Goal: Information Seeking & Learning: Learn about a topic

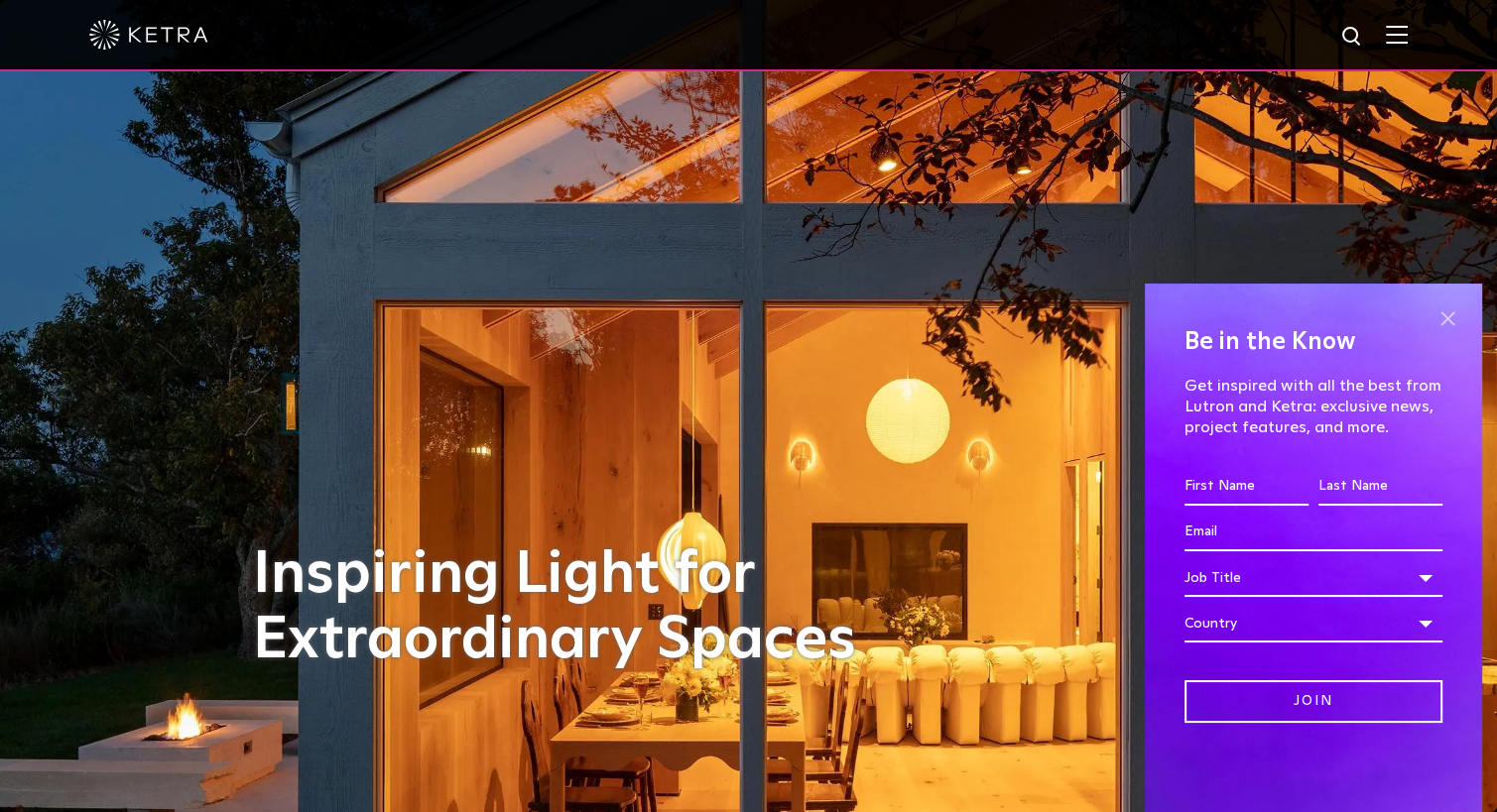
click at [1441, 316] on span at bounding box center [1447, 319] width 30 height 30
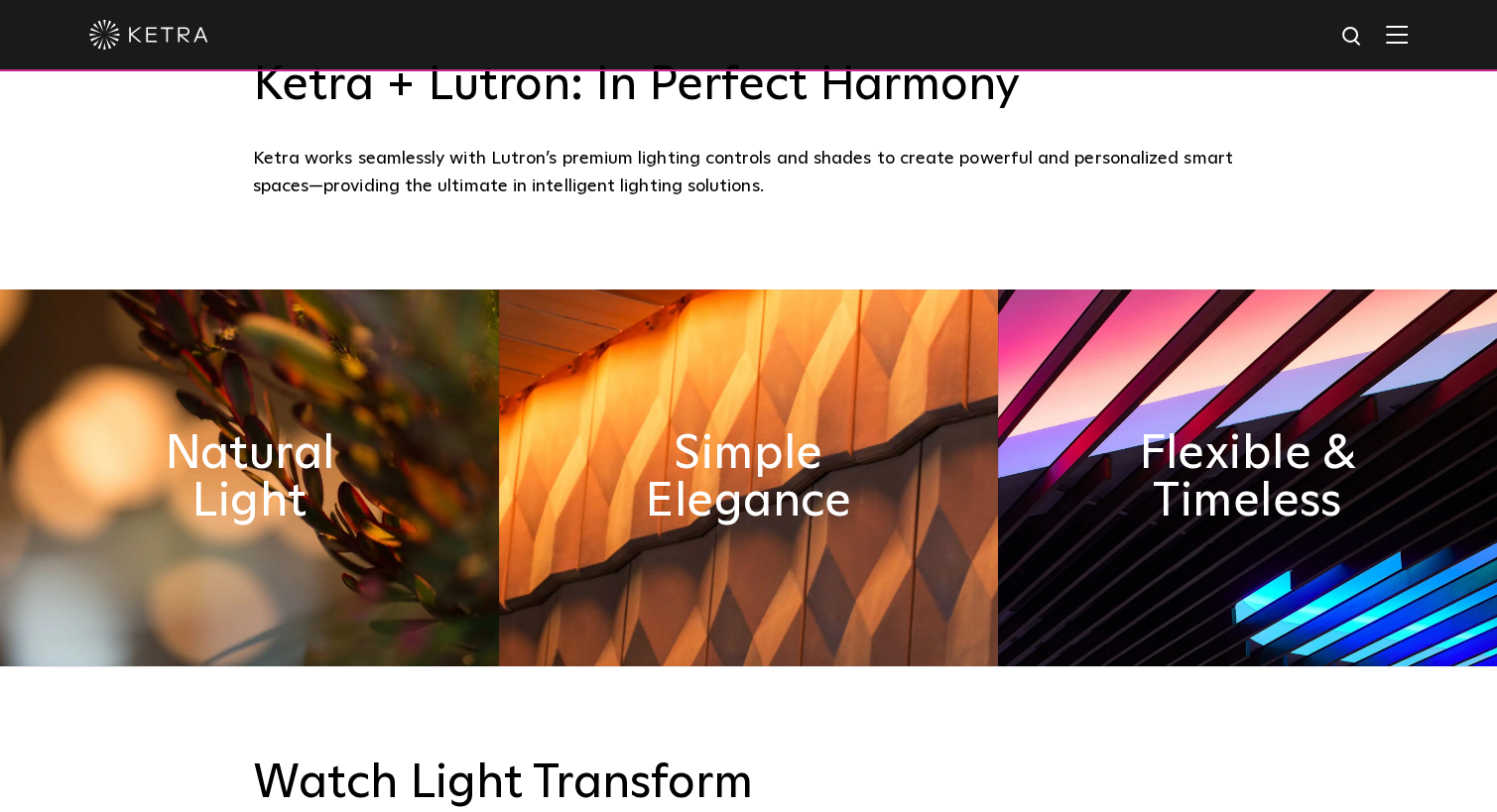
scroll to position [843, 0]
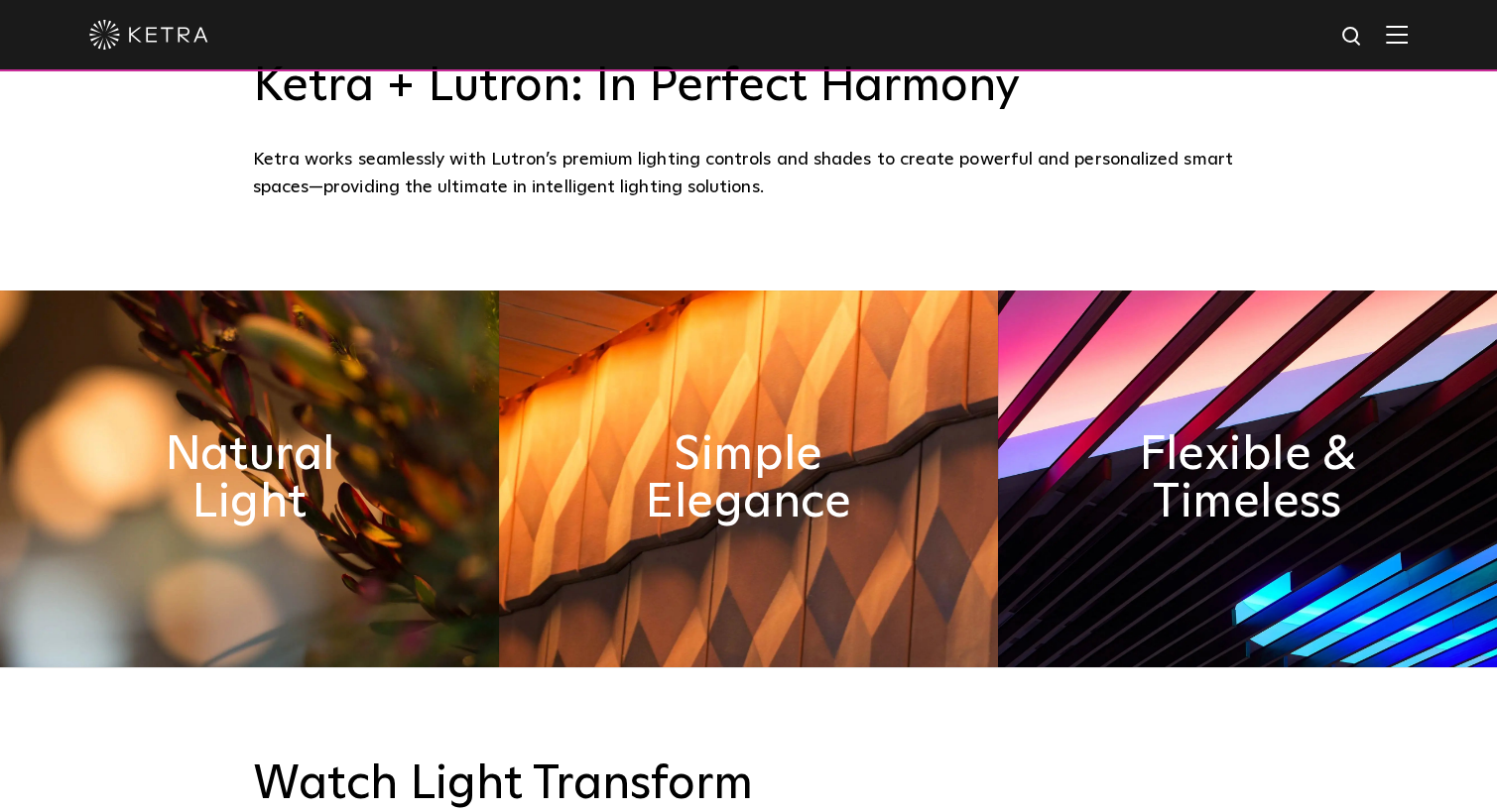
click at [402, 510] on img at bounding box center [249, 478] width 499 height 377
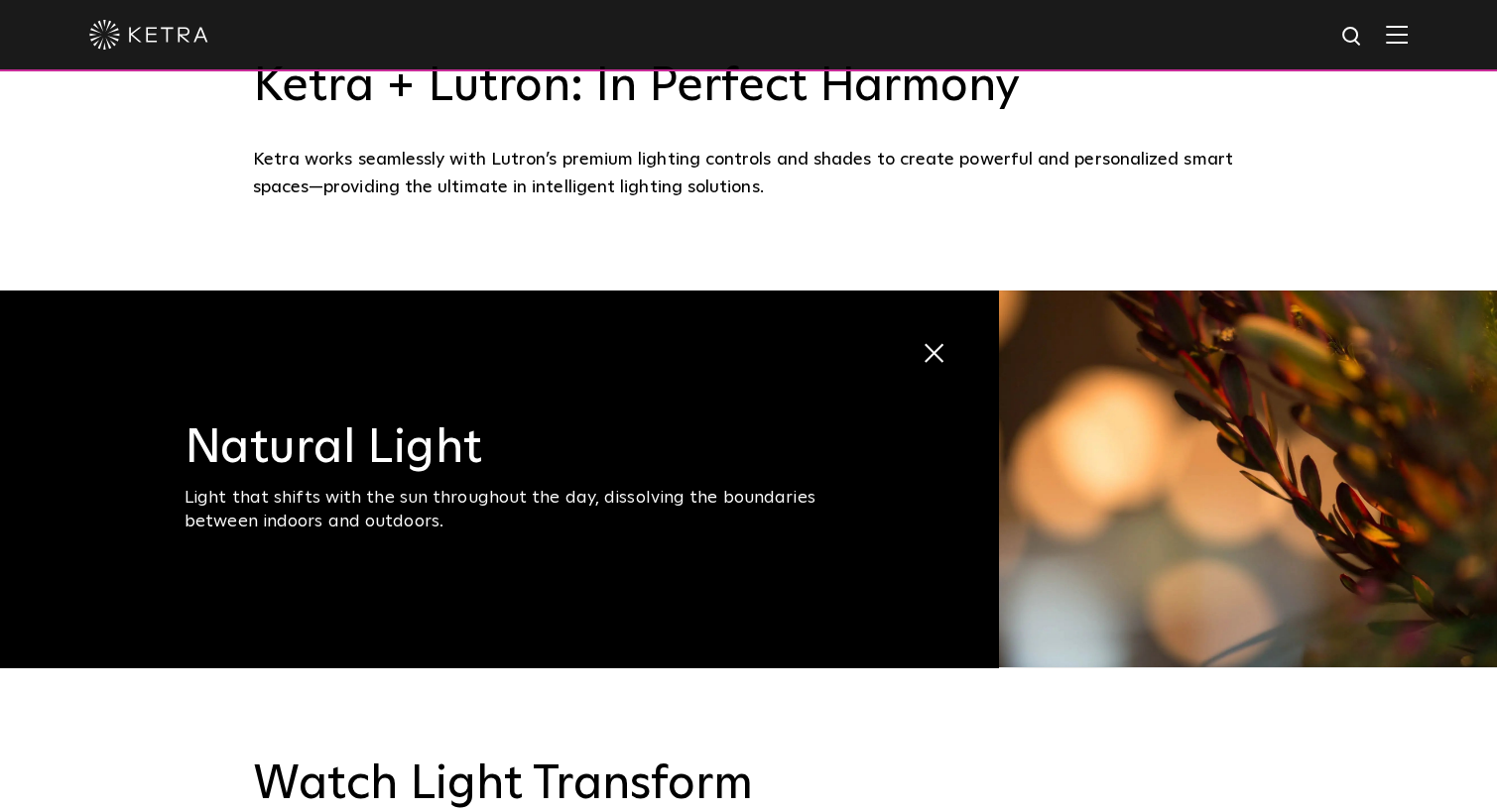
click at [1407, 30] on img at bounding box center [1396, 34] width 22 height 19
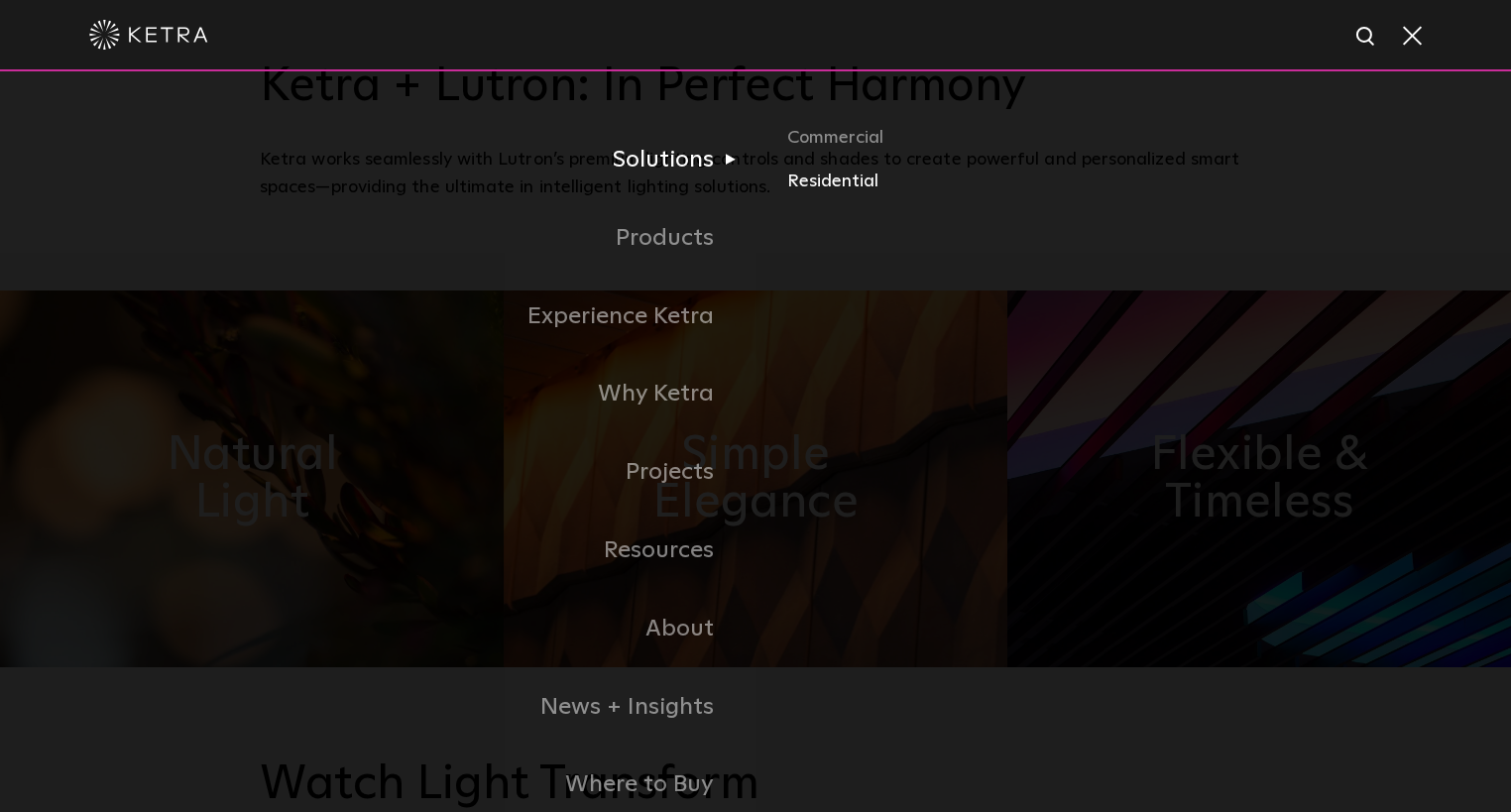
click at [843, 192] on link "Residential" at bounding box center [1019, 182] width 464 height 29
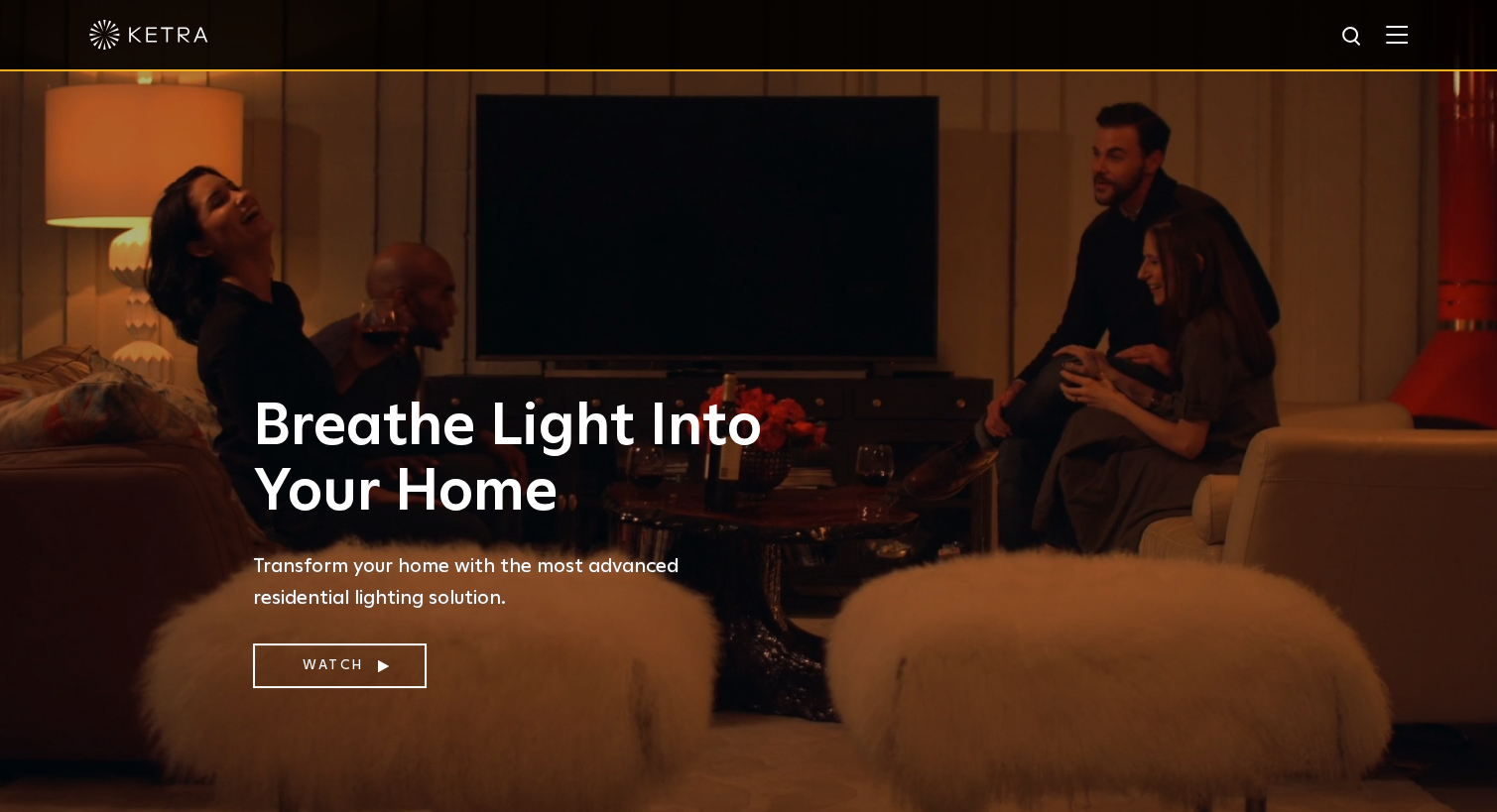
click at [1407, 44] on img at bounding box center [1396, 34] width 22 height 19
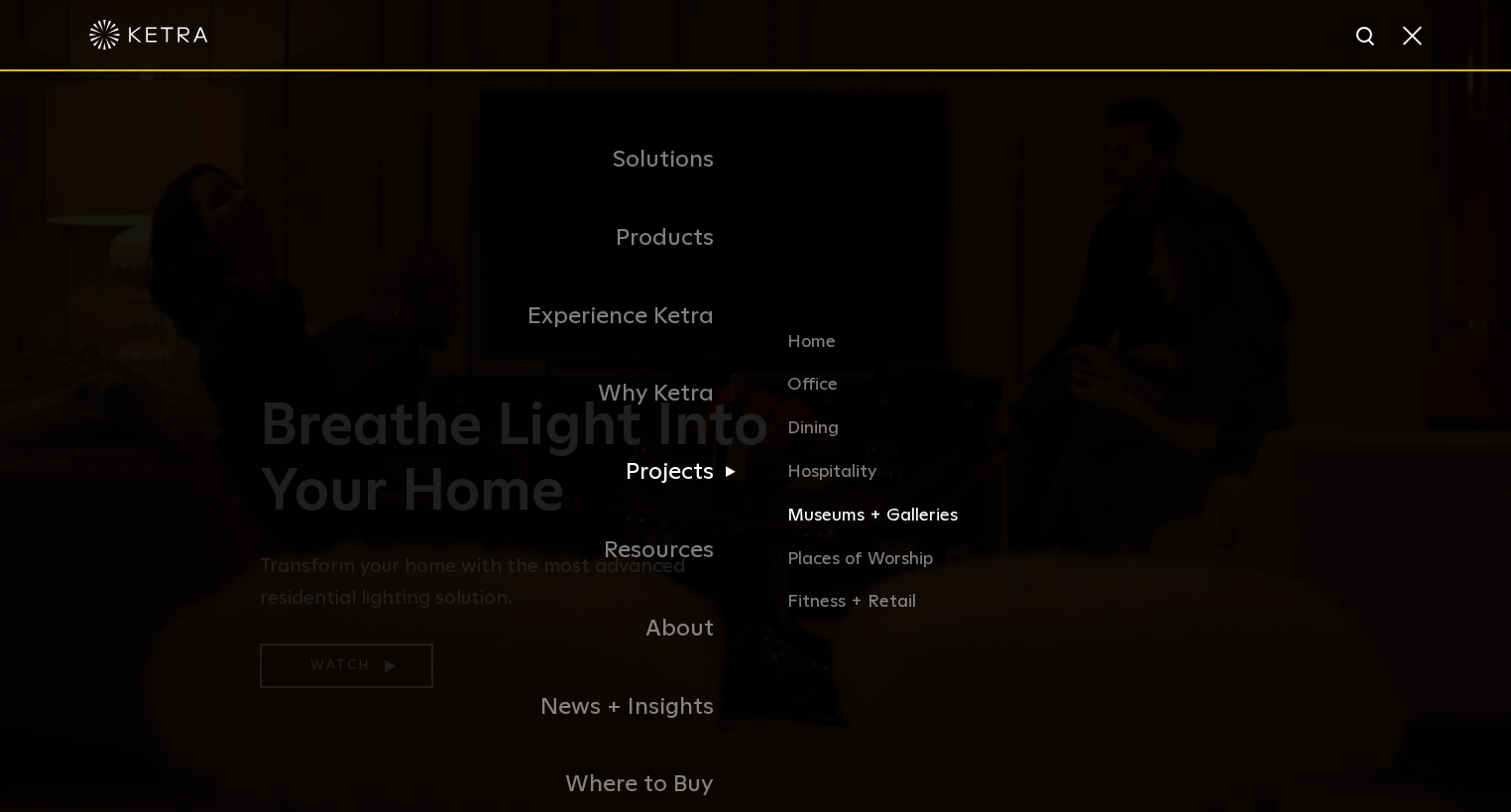
click at [842, 516] on link "Museums + Galleries" at bounding box center [1019, 523] width 464 height 44
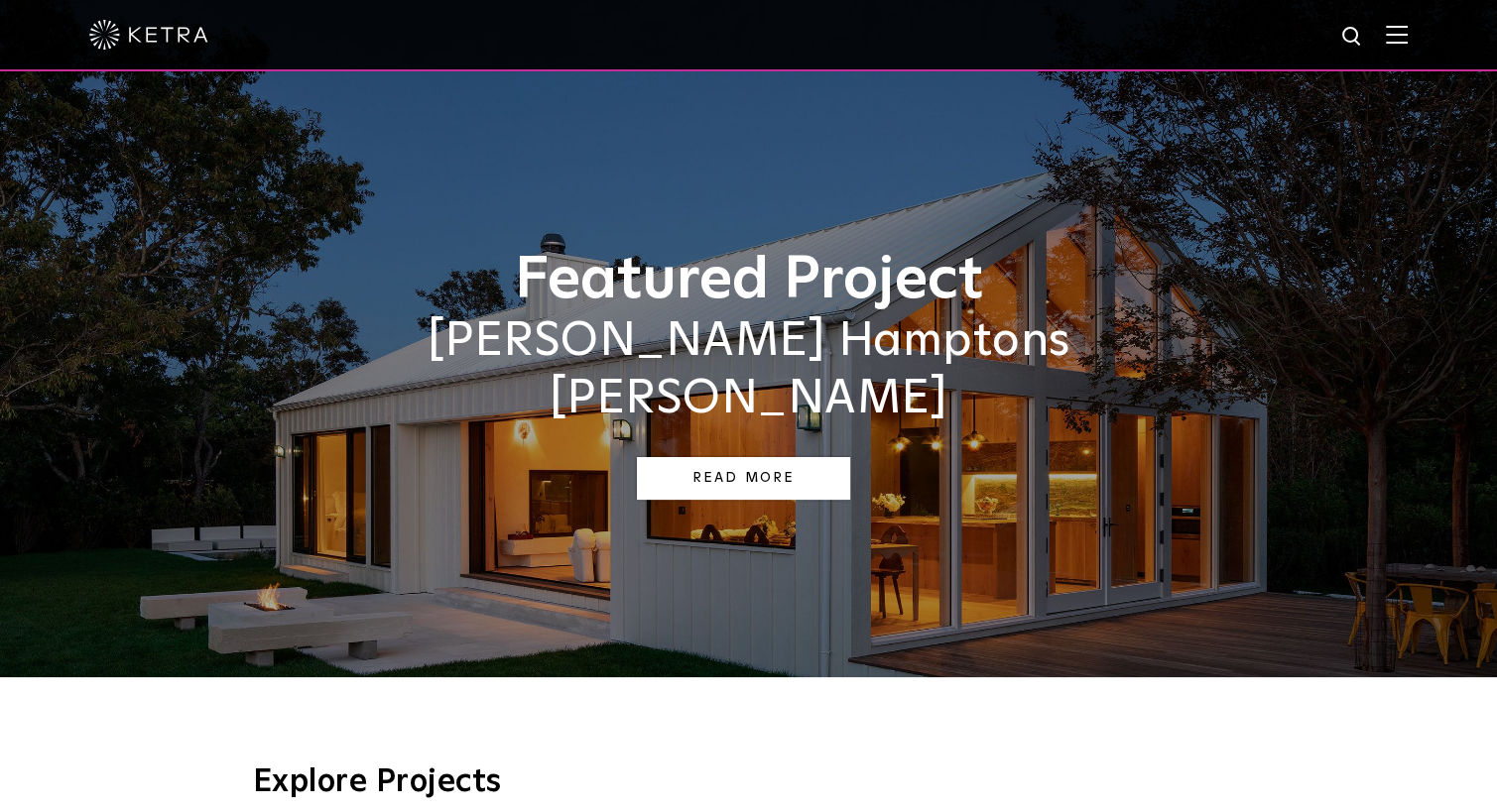
click at [795, 457] on link "Read More" at bounding box center [743, 478] width 213 height 43
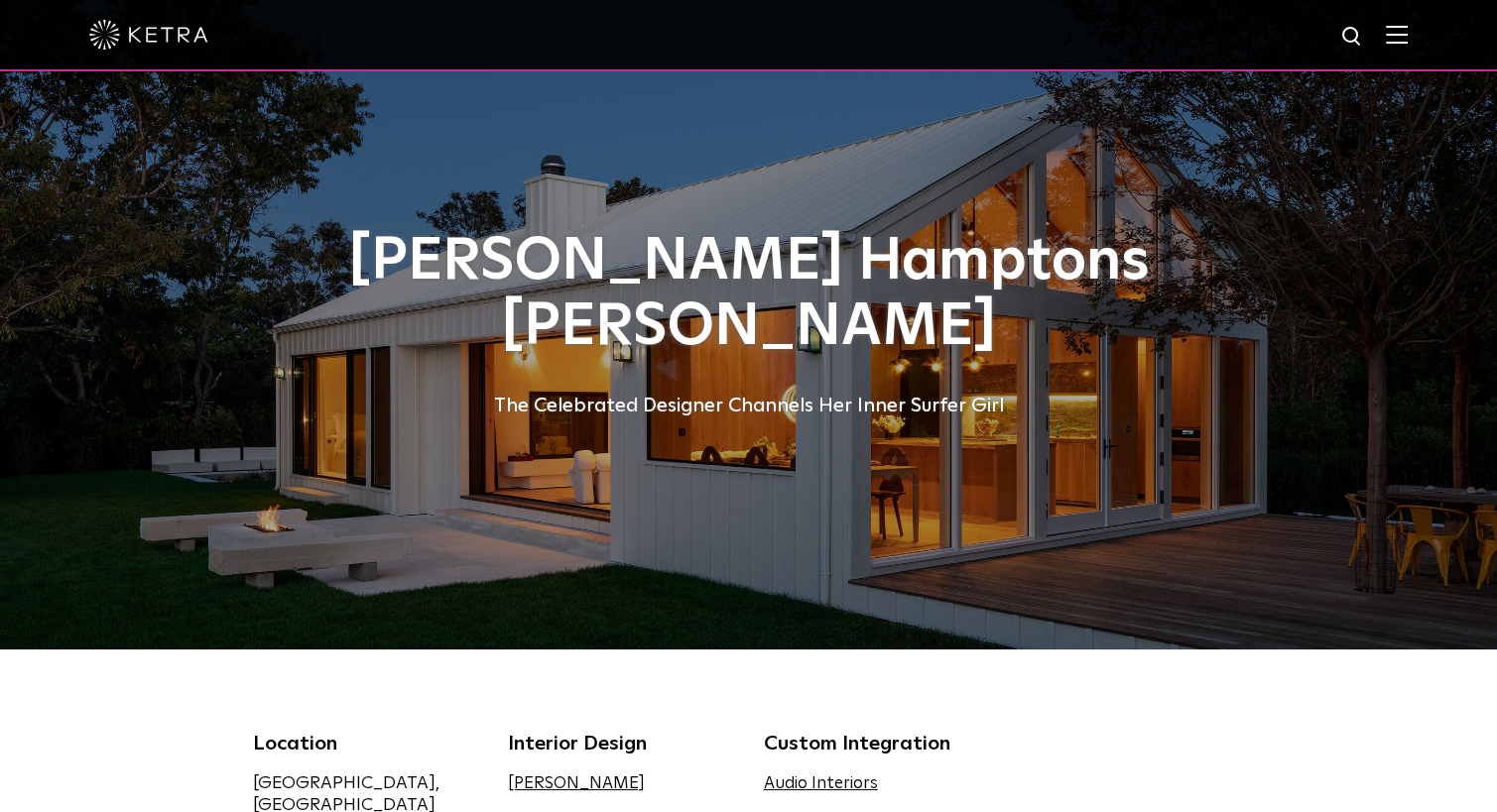
click at [1407, 31] on img at bounding box center [1396, 34] width 22 height 19
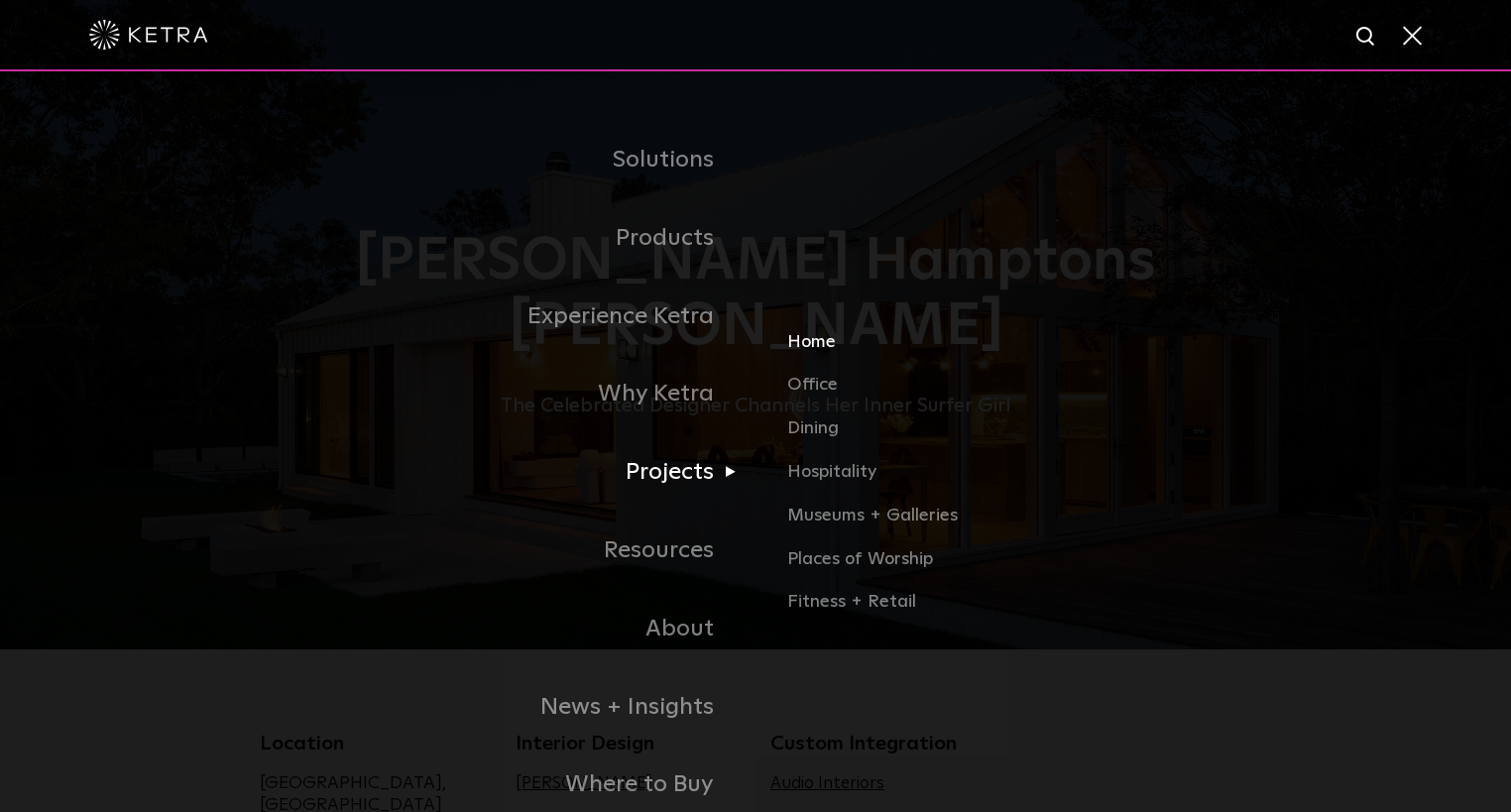
click at [818, 349] on link "Home" at bounding box center [1019, 350] width 464 height 44
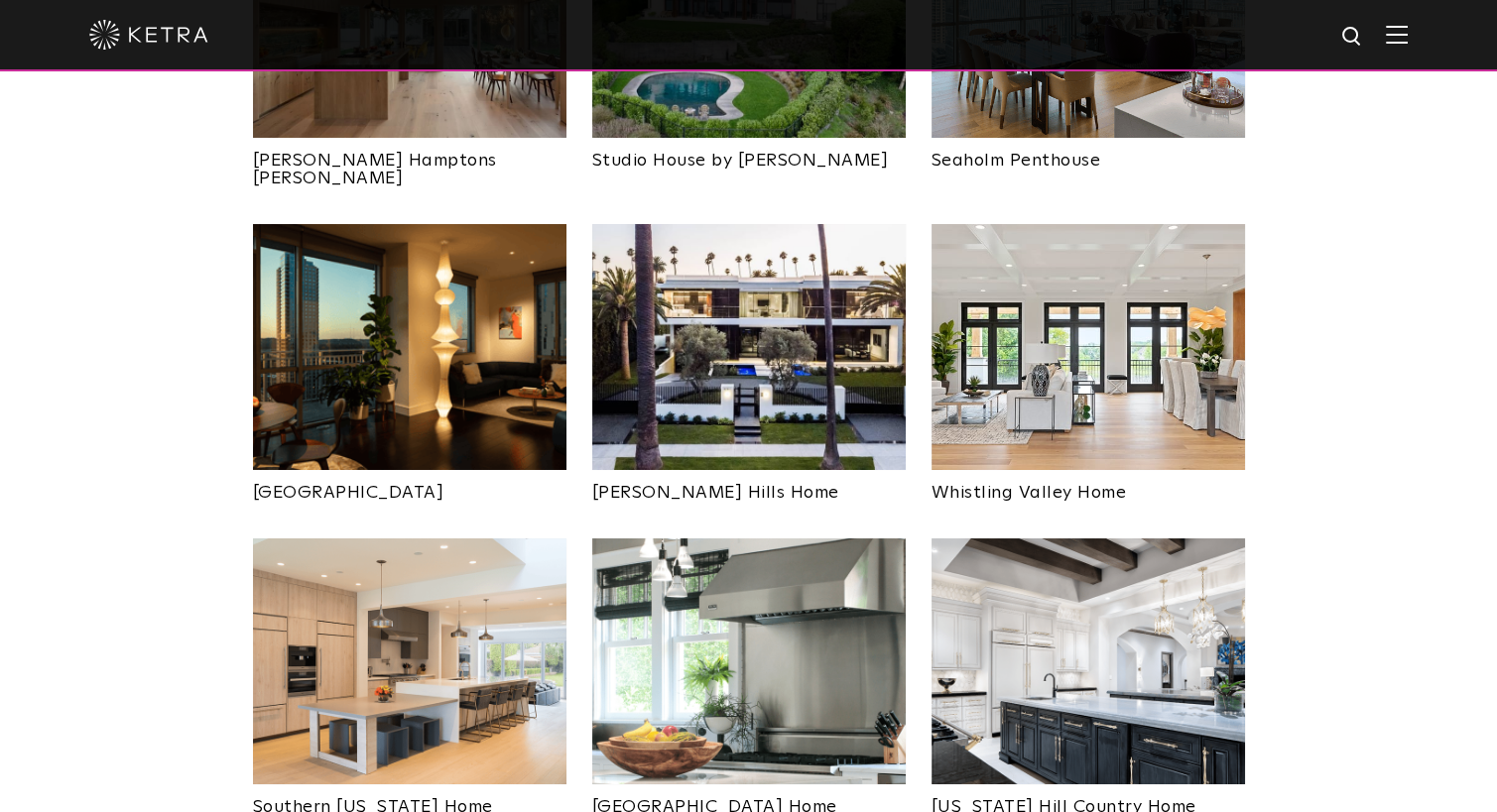
scroll to position [1015, 0]
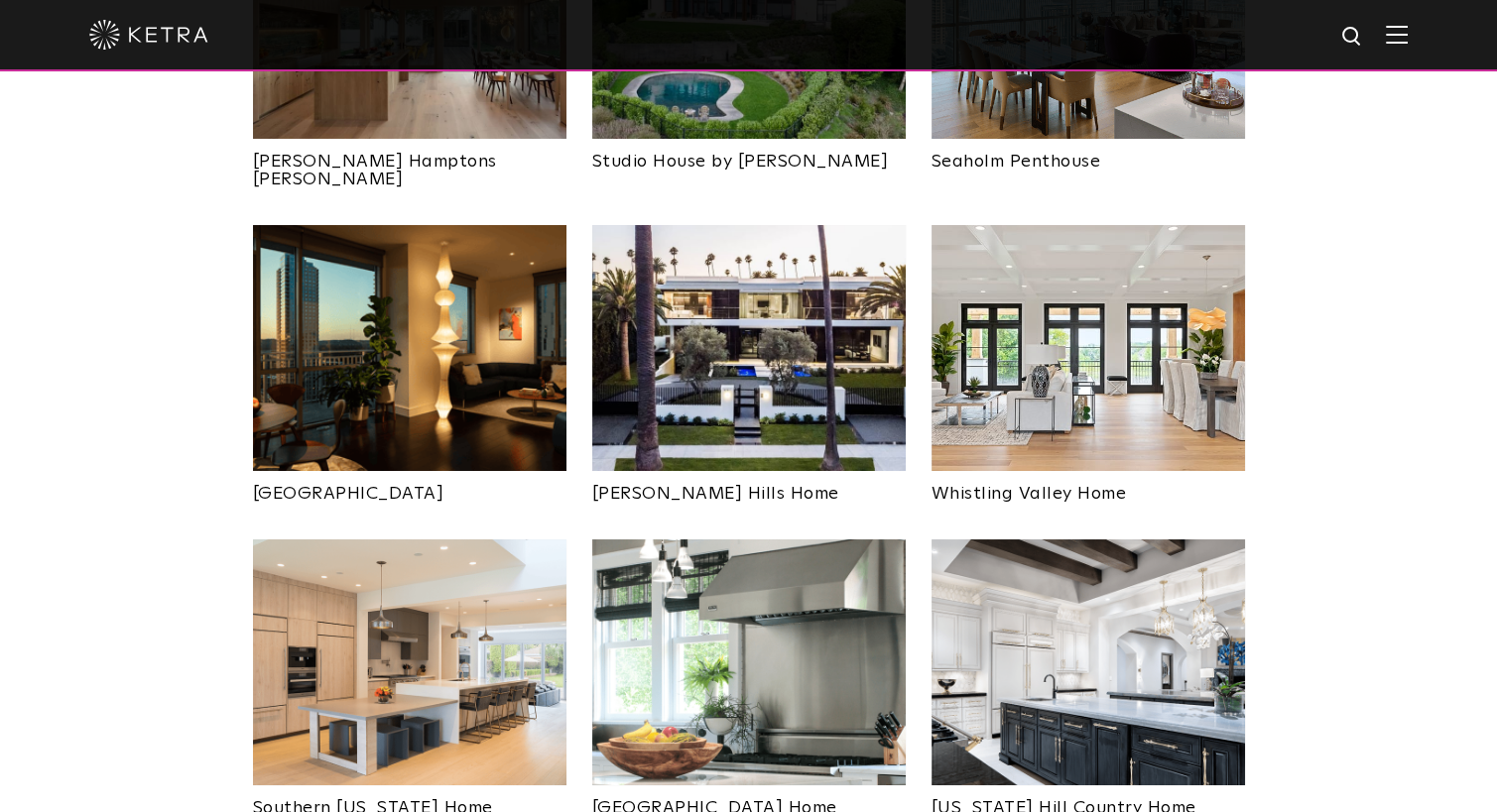
click at [777, 312] on img at bounding box center [748, 348] width 314 height 246
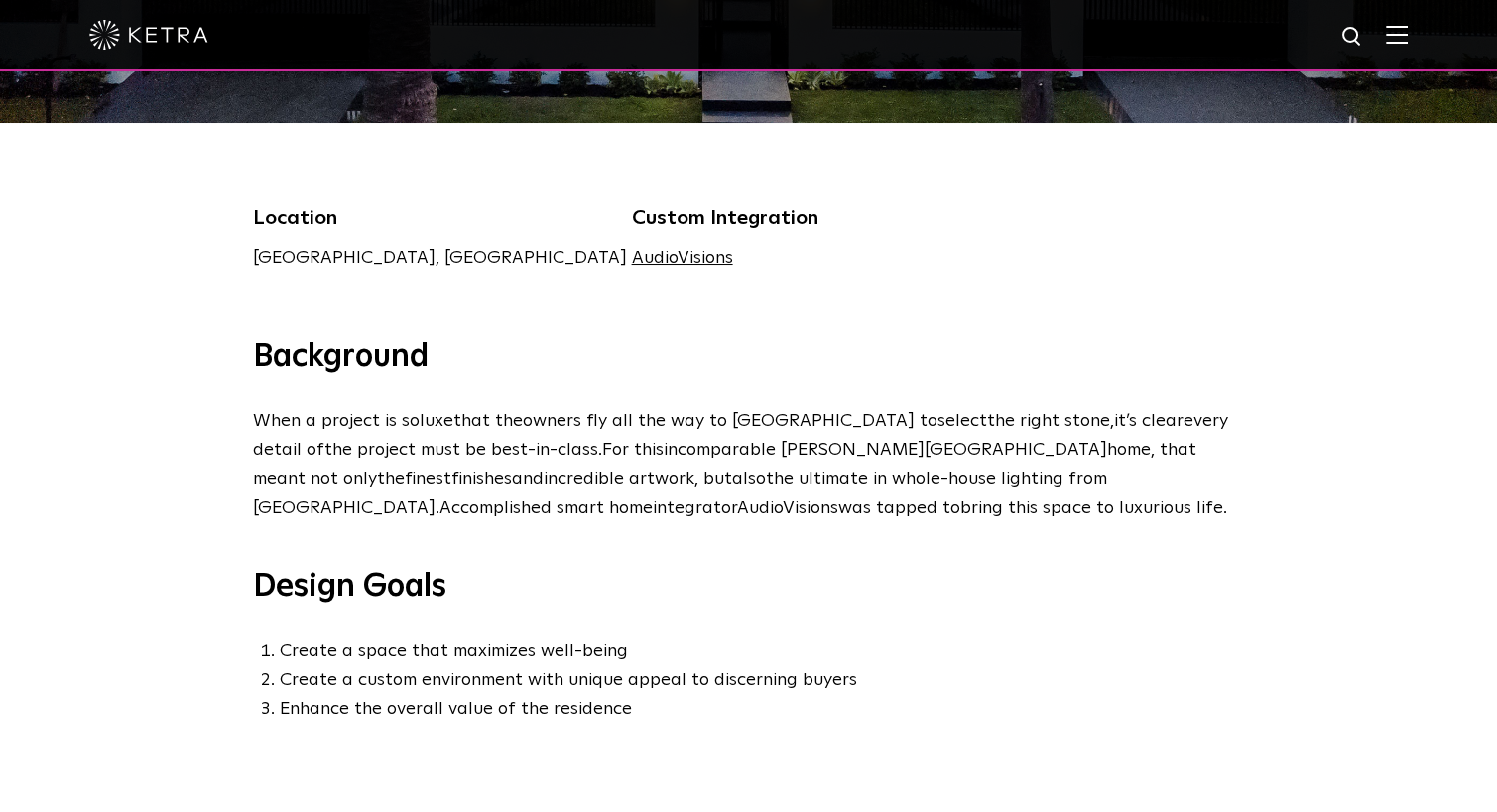
scroll to position [525, 0]
